Goal: Learn about a topic

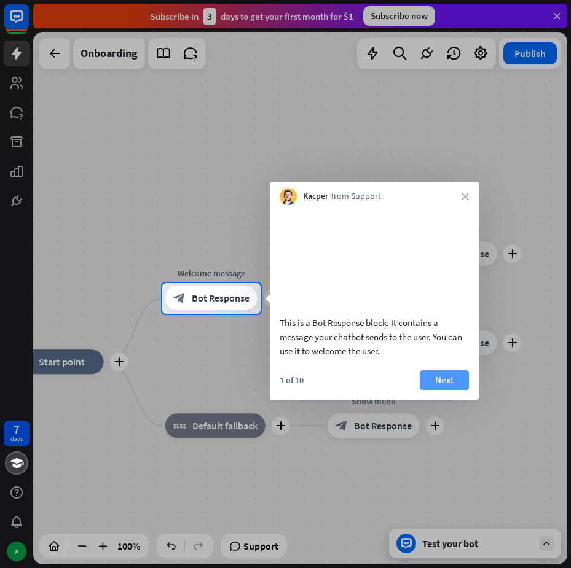
click at [448, 388] on button "Next" at bounding box center [443, 380] width 49 height 20
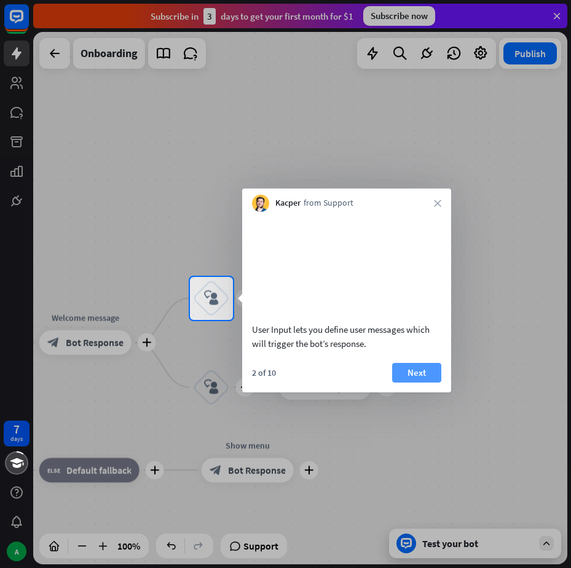
click at [423, 383] on button "Next" at bounding box center [416, 373] width 49 height 20
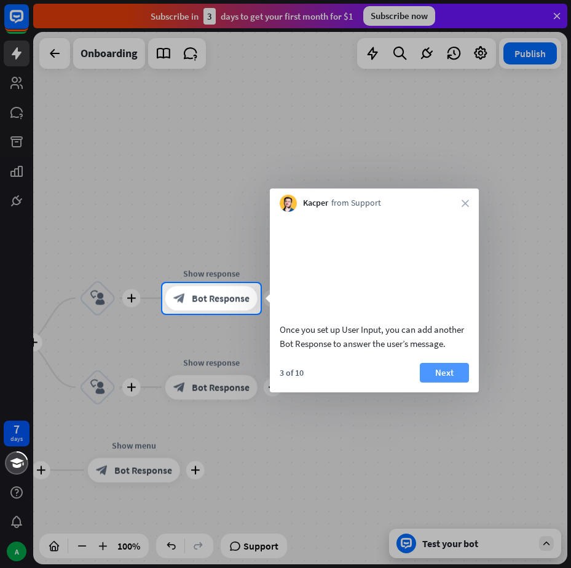
click at [437, 383] on button "Next" at bounding box center [443, 373] width 49 height 20
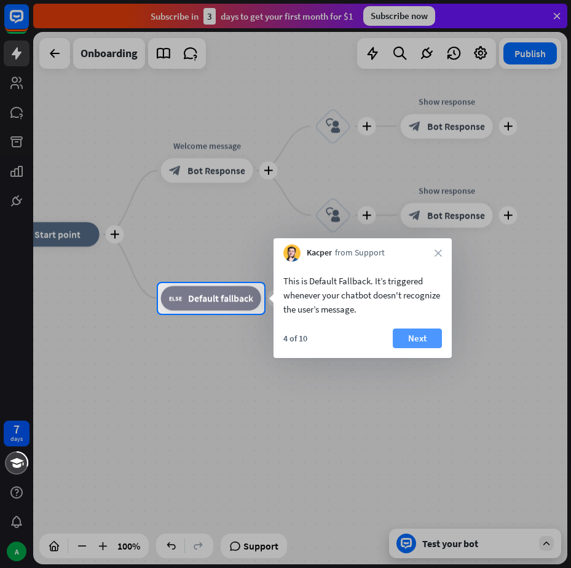
click at [411, 330] on button "Next" at bounding box center [416, 339] width 49 height 20
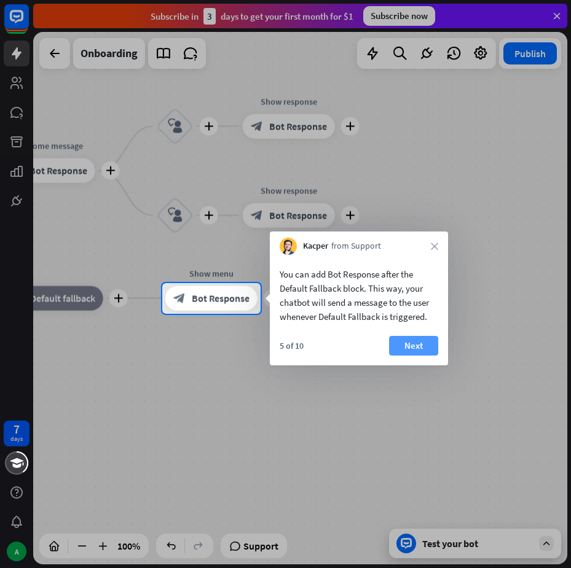
click at [405, 353] on button "Next" at bounding box center [413, 346] width 49 height 20
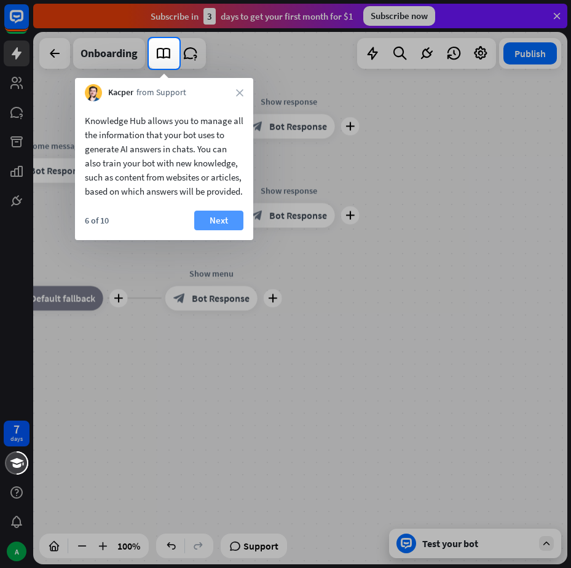
click at [234, 230] on button "Next" at bounding box center [218, 221] width 49 height 20
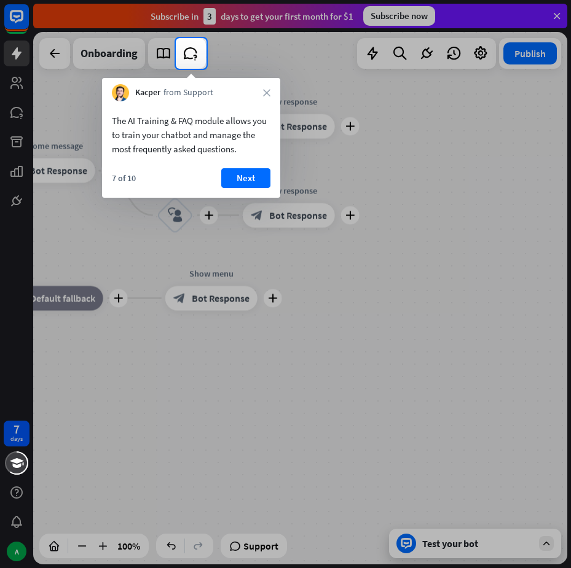
drag, startPoint x: 259, startPoint y: 169, endPoint x: 257, endPoint y: 176, distance: 7.6
click at [258, 173] on button "Next" at bounding box center [245, 178] width 49 height 20
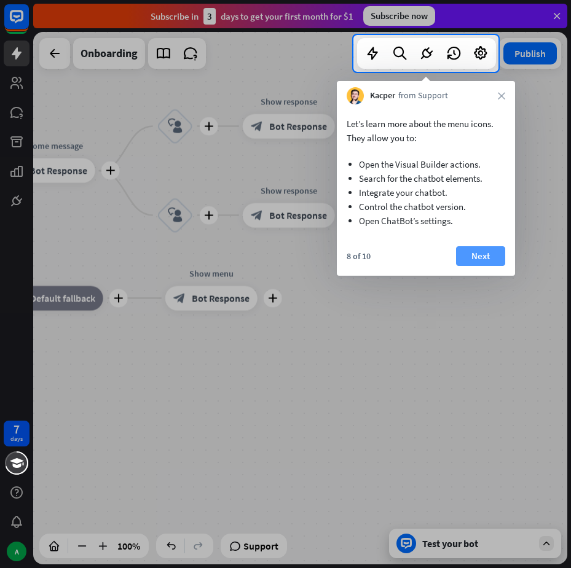
click at [492, 251] on button "Next" at bounding box center [480, 256] width 49 height 20
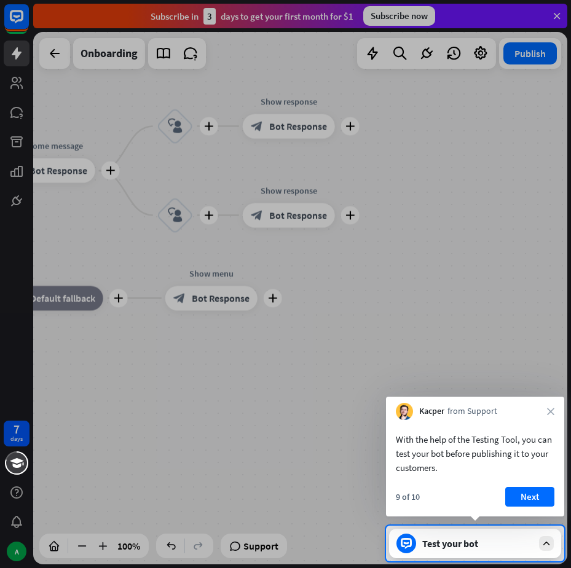
click at [502, 478] on div "With the help of the Testing Tool, you can test your bot before publishing it t…" at bounding box center [475, 450] width 178 height 61
click at [526, 497] on button "Next" at bounding box center [529, 497] width 49 height 20
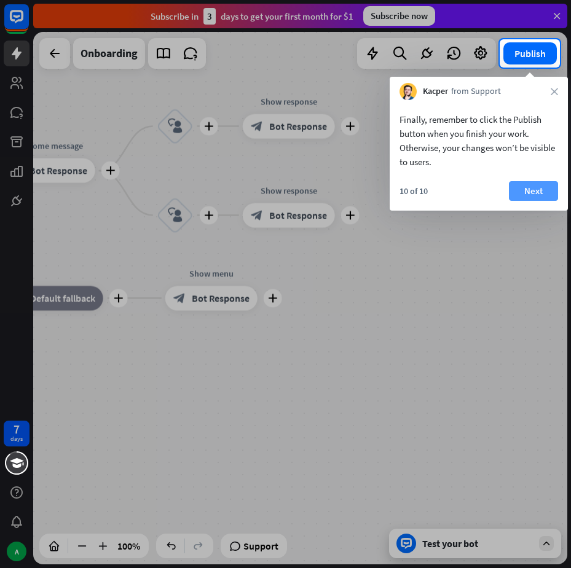
click at [536, 192] on button "Next" at bounding box center [533, 191] width 49 height 20
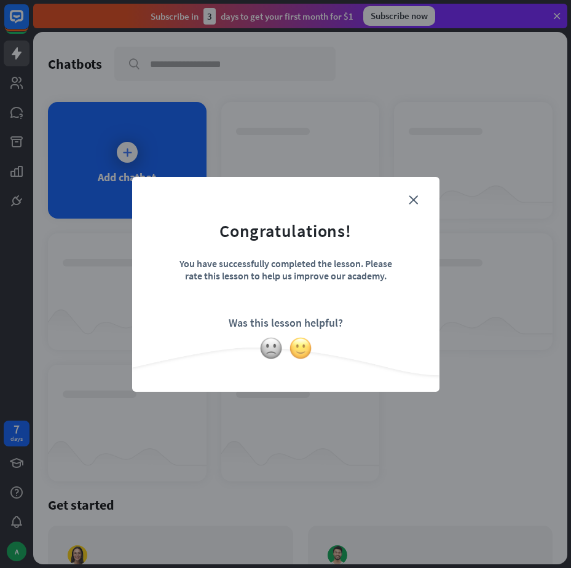
click at [296, 346] on img at bounding box center [300, 348] width 23 height 23
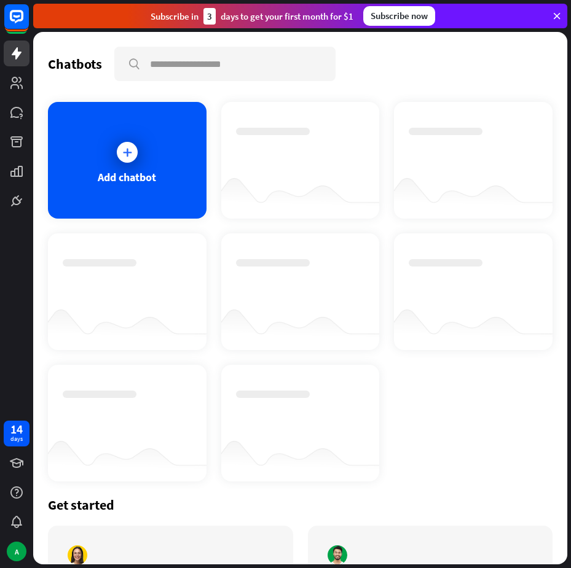
click at [389, 18] on div "Subscribe now" at bounding box center [399, 16] width 72 height 20
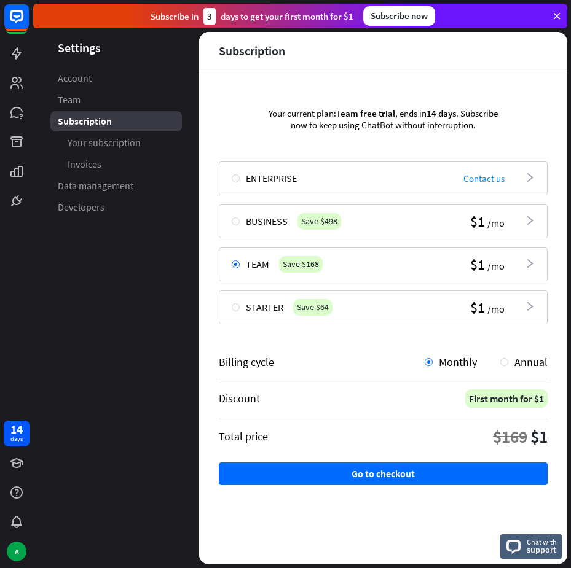
click at [143, 50] on header "Settings" at bounding box center [116, 47] width 166 height 17
click at [112, 77] on link "Account" at bounding box center [115, 78] width 131 height 20
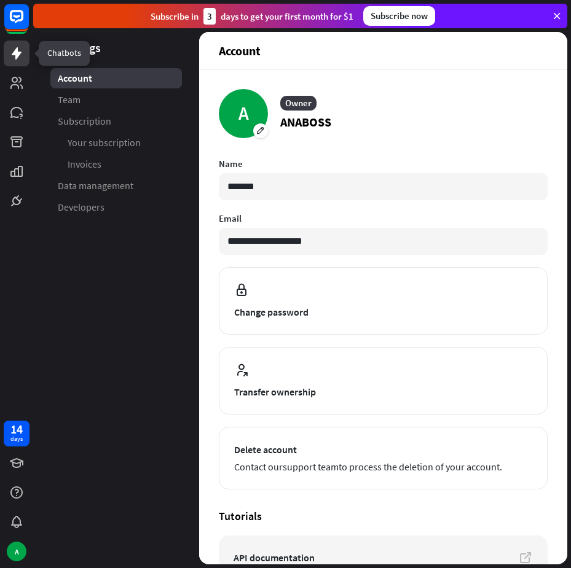
click at [6, 58] on link at bounding box center [17, 54] width 26 height 26
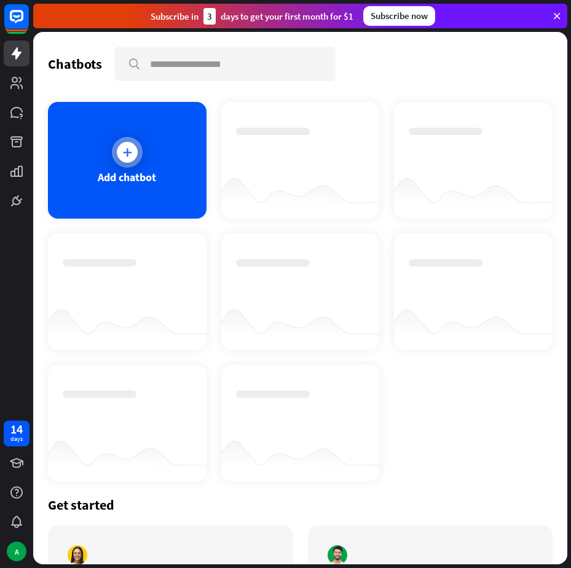
click at [129, 141] on div at bounding box center [127, 152] width 31 height 31
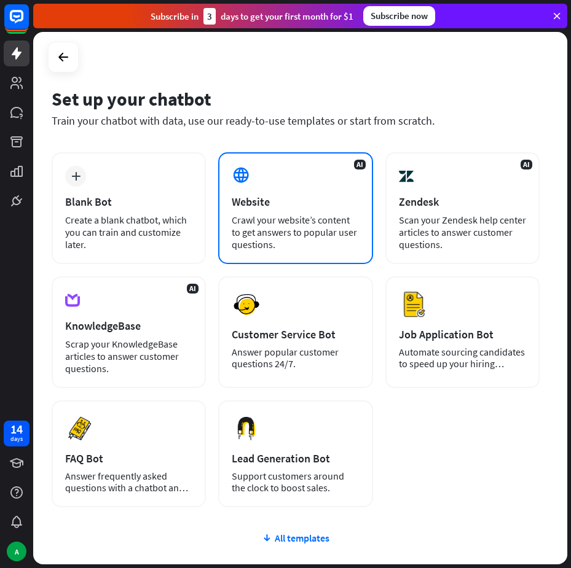
click at [271, 206] on div "Website" at bounding box center [295, 202] width 127 height 14
